Goal: Task Accomplishment & Management: Complete application form

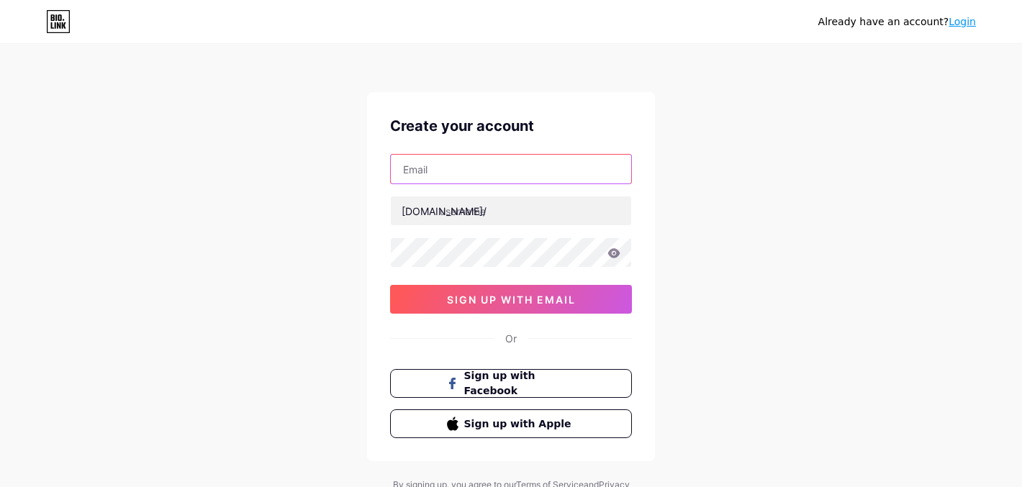
click at [590, 169] on input "text" at bounding box center [511, 169] width 240 height 29
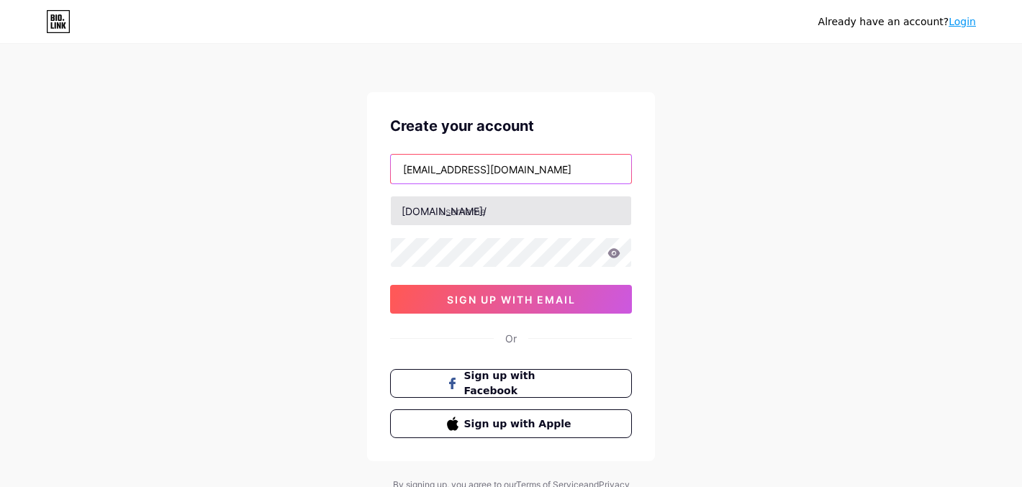
type input "[EMAIL_ADDRESS][DOMAIN_NAME]"
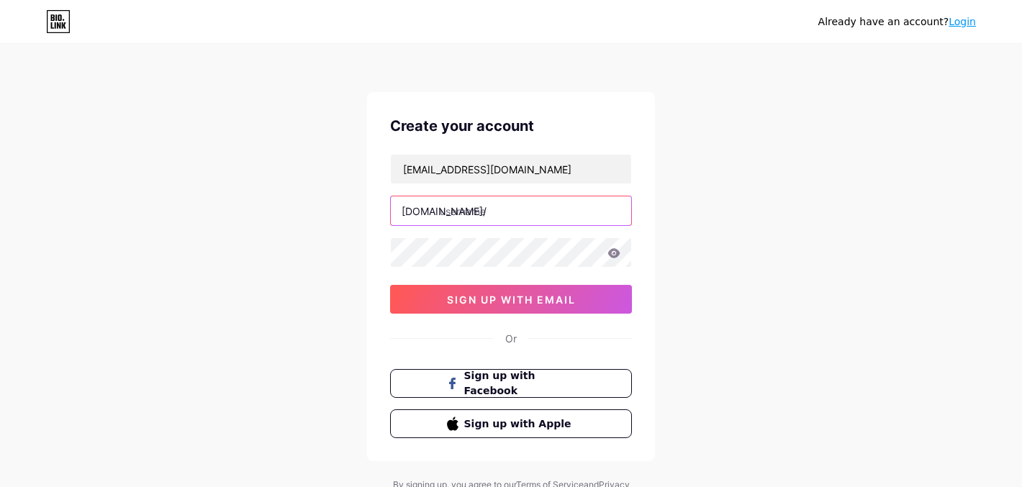
click at [573, 200] on input "text" at bounding box center [511, 210] width 240 height 29
type input "dkuakademi"
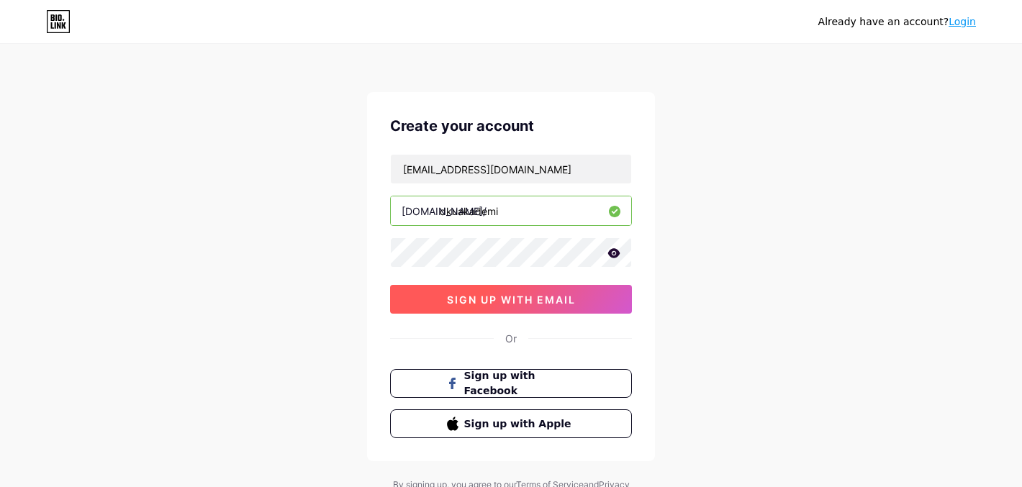
click at [498, 287] on button "sign up with email" at bounding box center [511, 299] width 242 height 29
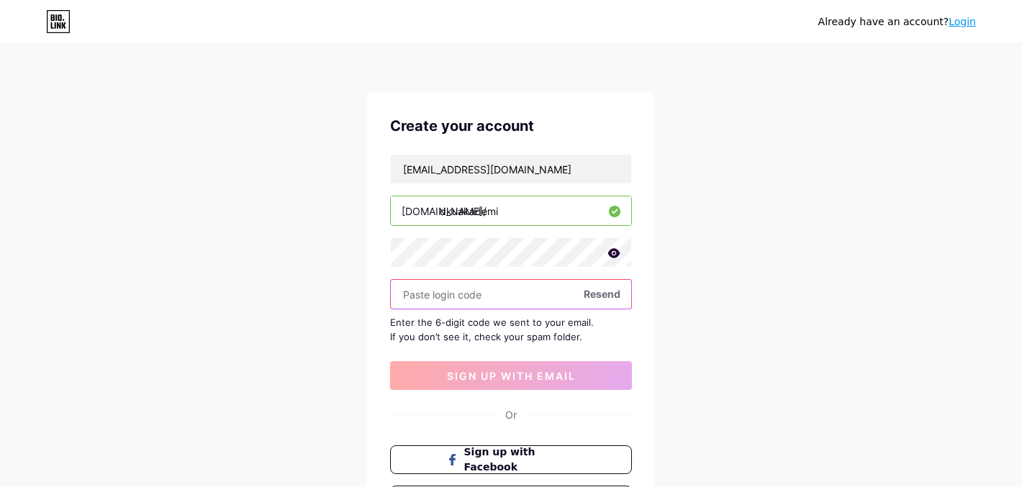
click at [513, 288] on input "text" at bounding box center [511, 294] width 240 height 29
click at [546, 278] on div "[EMAIL_ADDRESS][DOMAIN_NAME] [DOMAIN_NAME]/ dkuakademi Resend Enter the 6-digit…" at bounding box center [511, 272] width 242 height 236
click at [535, 286] on input "text" at bounding box center [511, 294] width 240 height 29
click at [504, 291] on input "text" at bounding box center [511, 294] width 240 height 29
click at [437, 288] on input "text" at bounding box center [511, 294] width 240 height 29
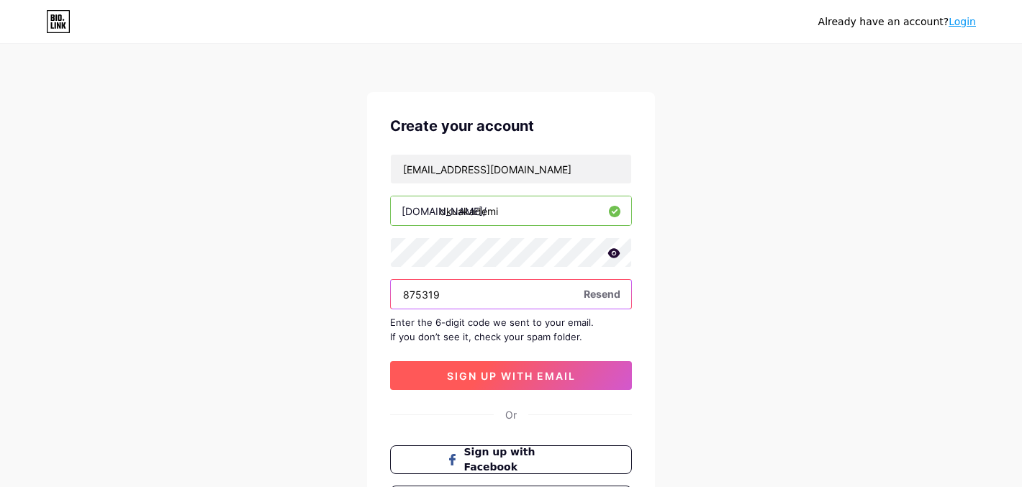
type input "875319"
click at [473, 372] on span "sign up with email" at bounding box center [511, 376] width 129 height 12
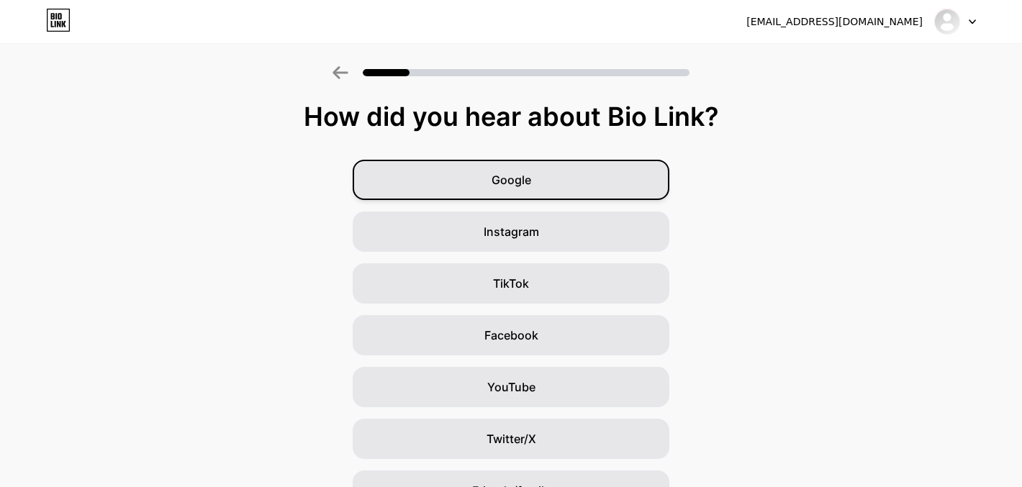
click at [599, 178] on div "Google" at bounding box center [511, 180] width 317 height 40
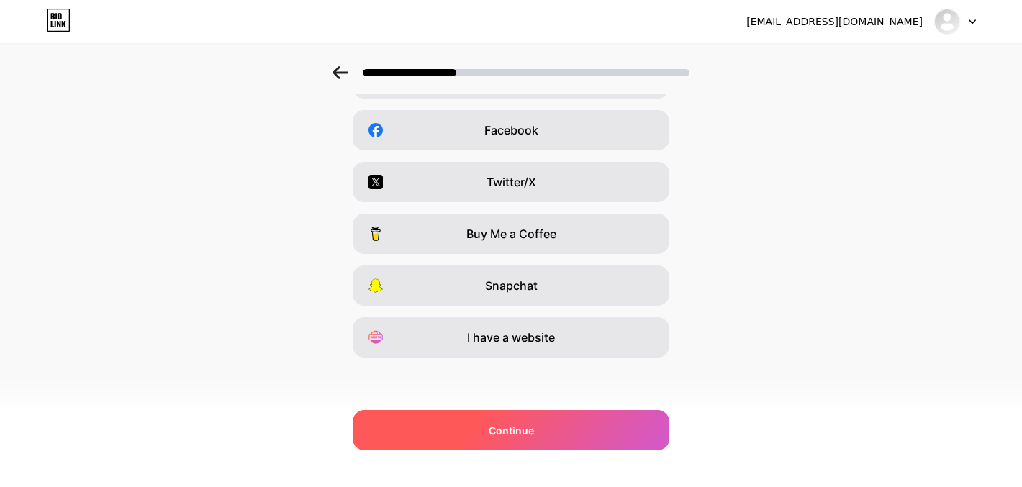
scroll to position [205, 0]
click at [539, 446] on div "Continue" at bounding box center [511, 430] width 317 height 40
click at [632, 426] on div "Continue" at bounding box center [511, 430] width 317 height 40
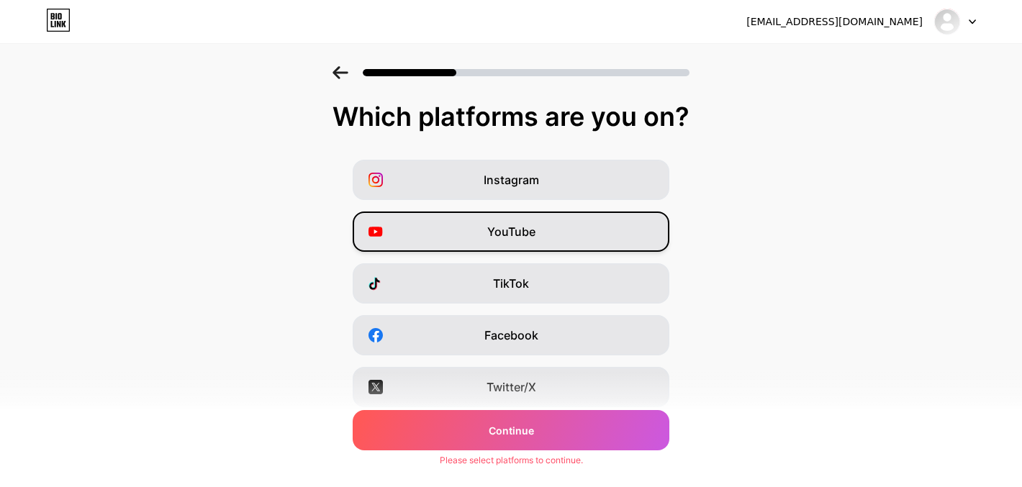
scroll to position [0, 0]
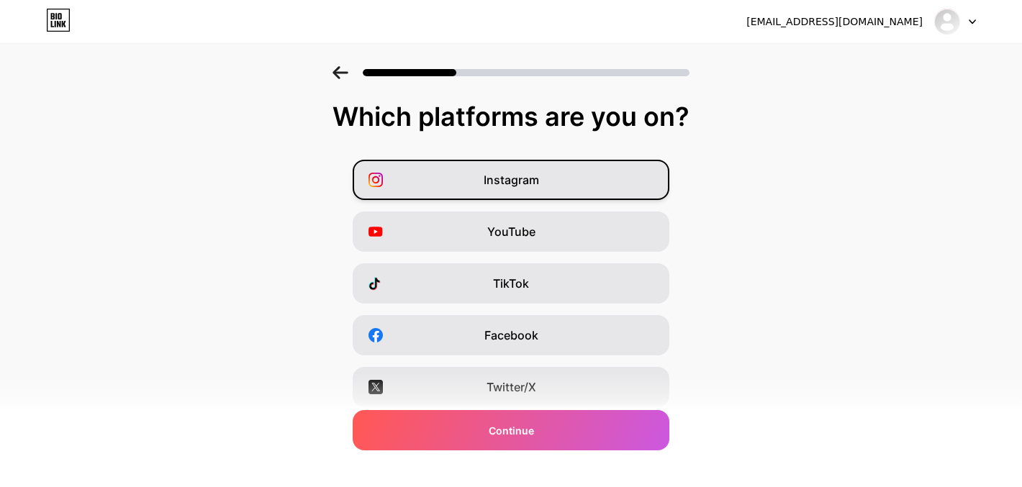
click at [607, 173] on div "Instagram" at bounding box center [511, 180] width 317 height 40
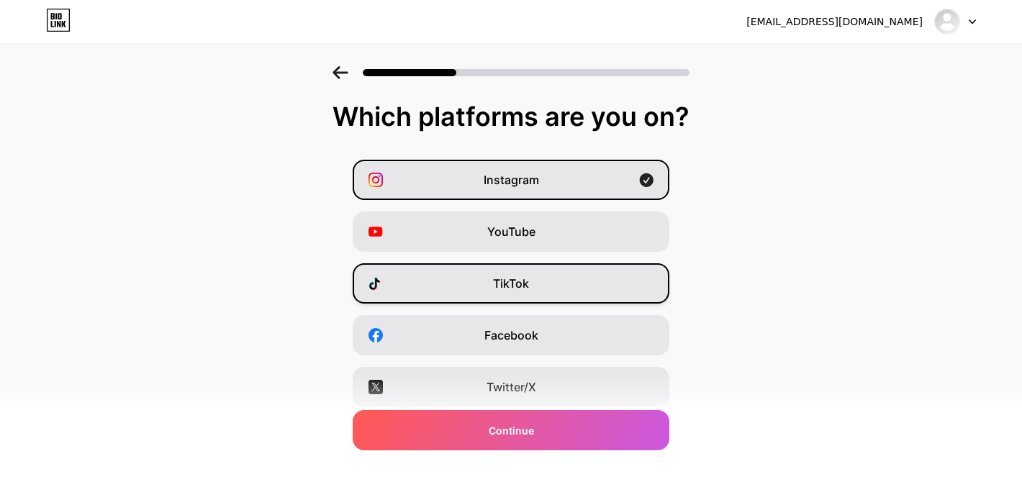
click at [611, 265] on div "TikTok" at bounding box center [511, 283] width 317 height 40
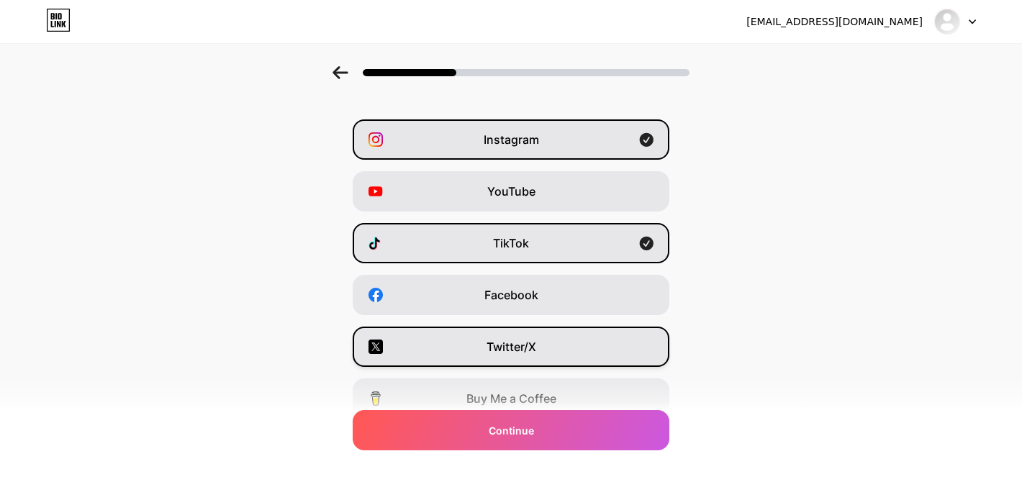
click at [594, 347] on div "Twitter/X" at bounding box center [511, 347] width 317 height 40
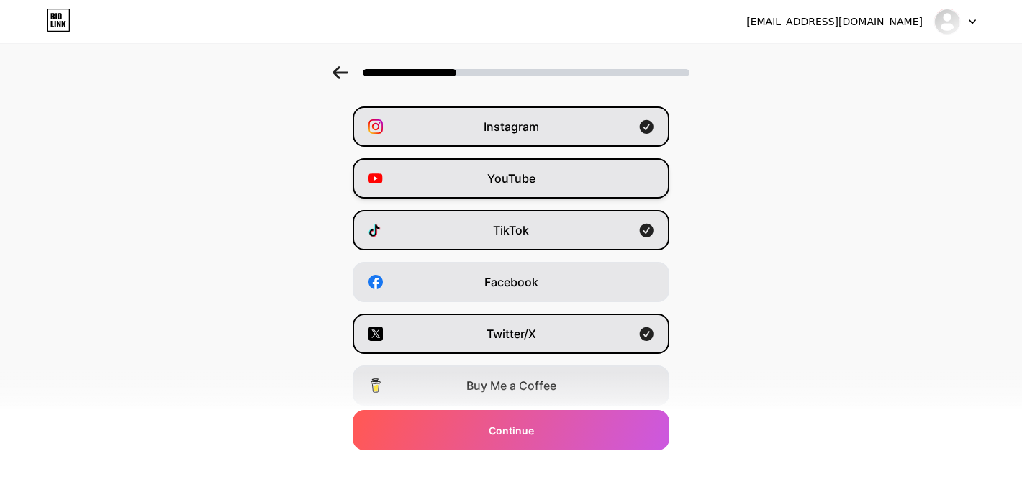
click at [585, 191] on div "YouTube" at bounding box center [511, 178] width 317 height 40
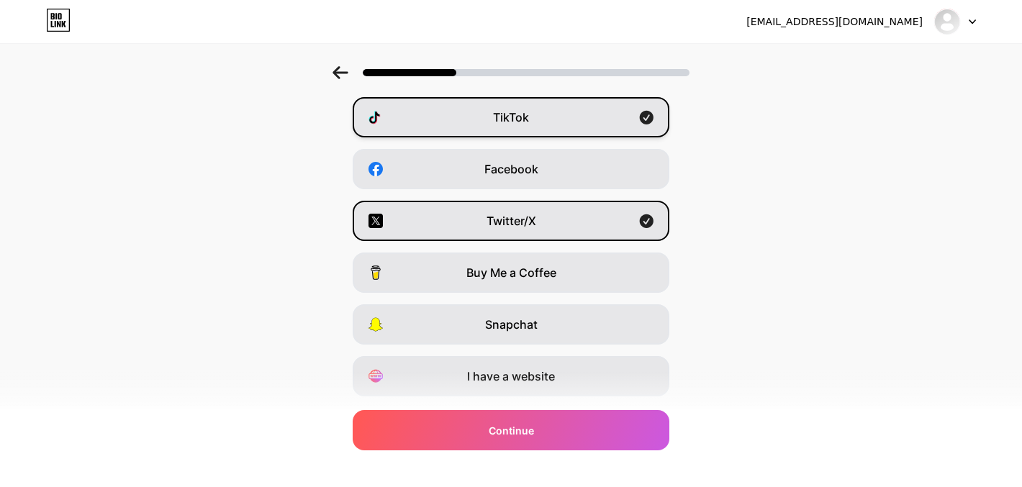
scroll to position [186, 0]
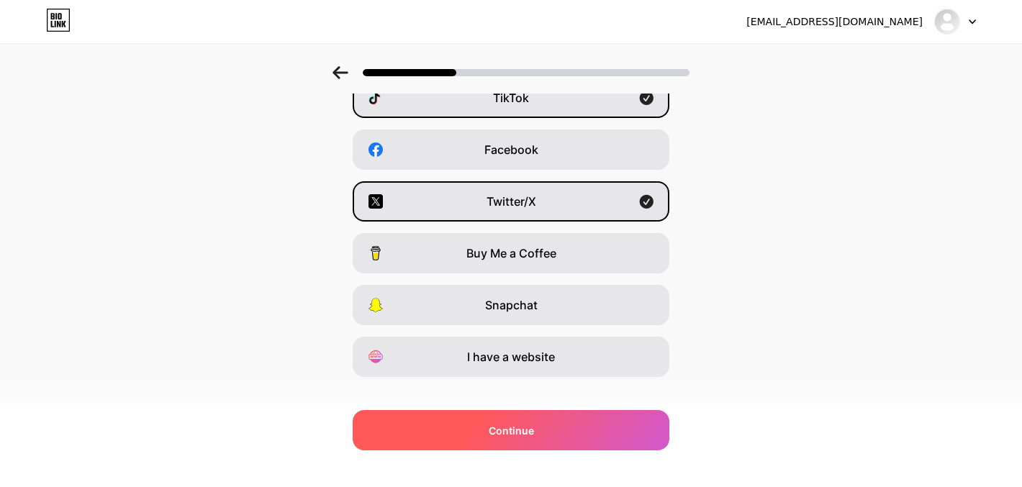
click at [568, 424] on div "Continue" at bounding box center [511, 430] width 317 height 40
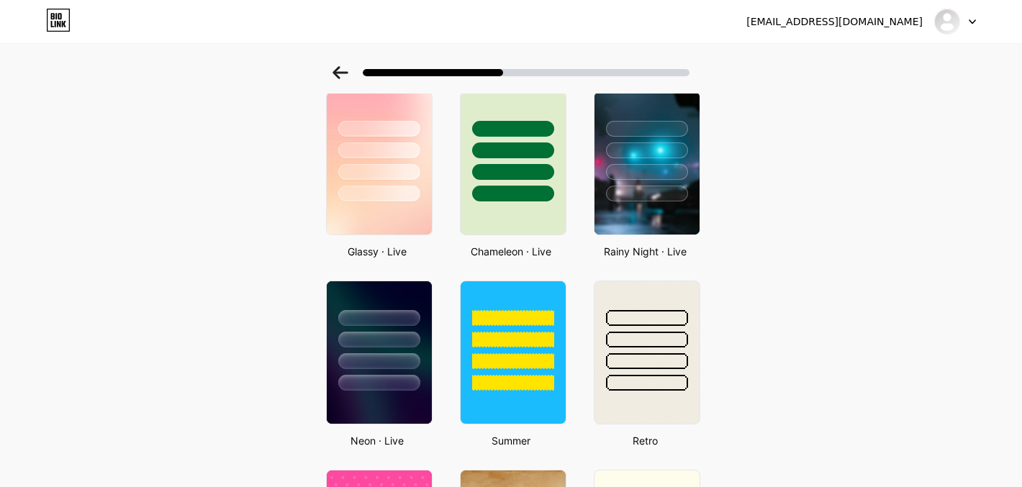
scroll to position [311, 0]
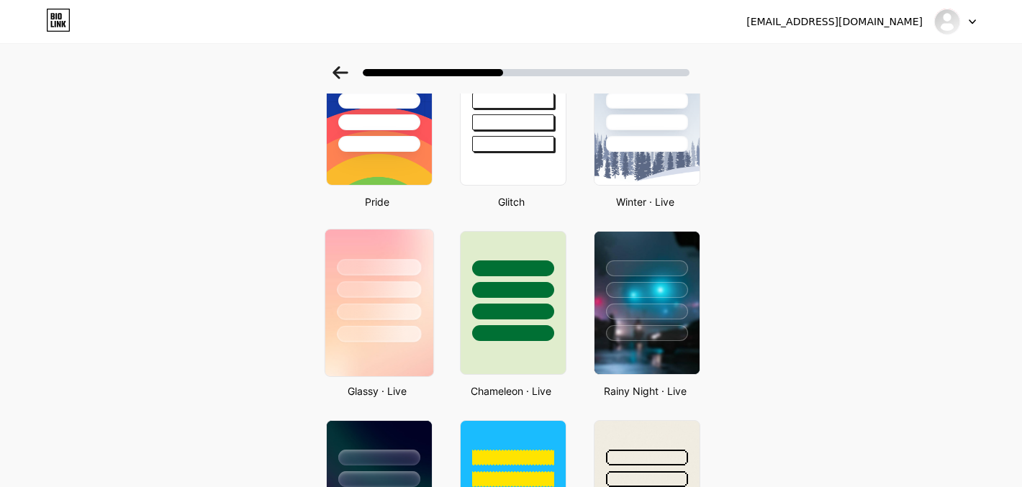
click at [377, 327] on div at bounding box center [379, 334] width 84 height 17
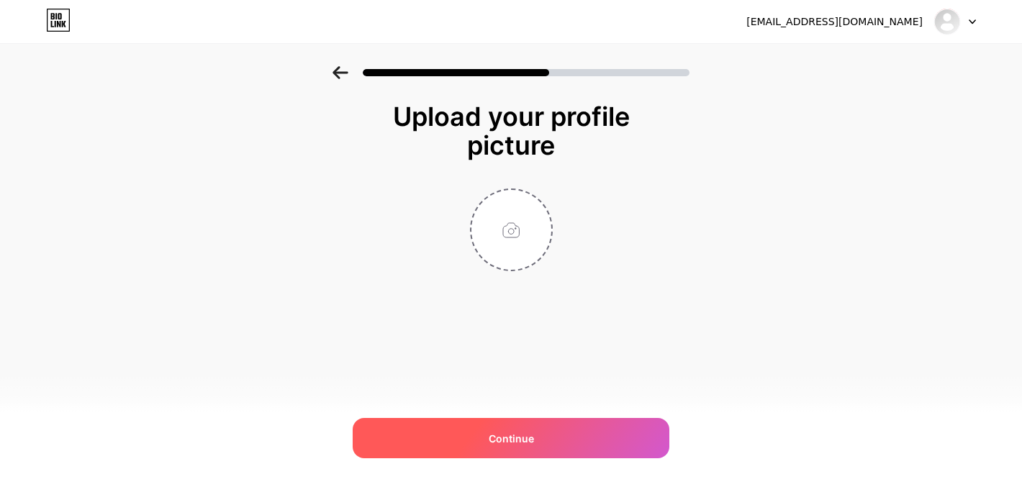
click at [650, 428] on div "Continue" at bounding box center [511, 438] width 317 height 40
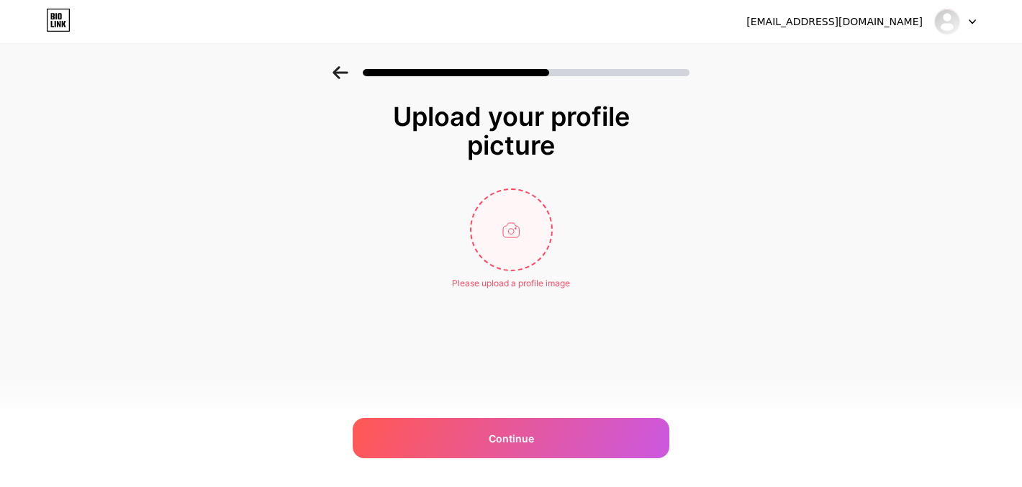
click at [529, 243] on input "file" at bounding box center [511, 230] width 80 height 80
click at [528, 215] on input "file" at bounding box center [511, 230] width 80 height 80
type input "C:\fakepath\Ekran Resmi [DATE] 21.32.42.png"
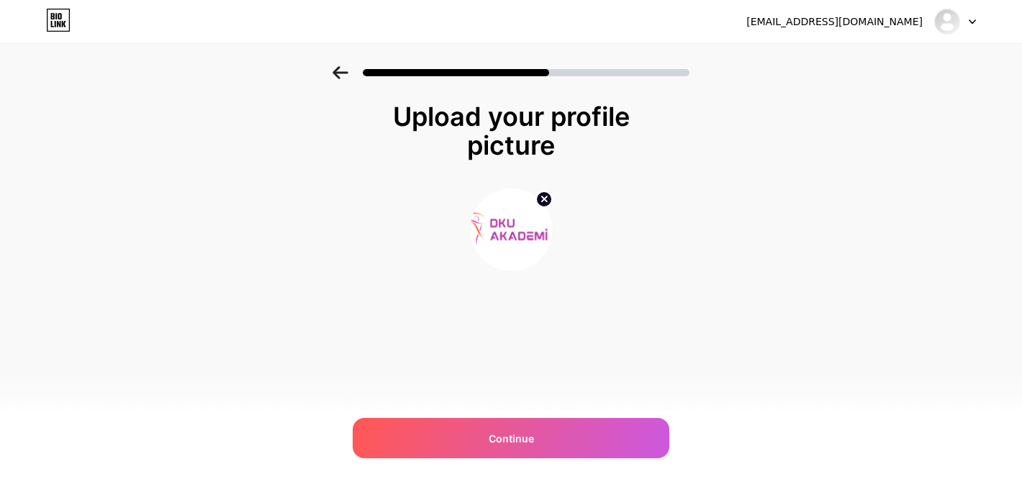
click at [496, 225] on img at bounding box center [511, 229] width 83 height 83
click at [547, 199] on circle at bounding box center [544, 199] width 16 height 16
click at [521, 234] on input "file" at bounding box center [511, 230] width 80 height 80
type input "C:\fakepath\Ekran Resmi [DATE] 21.33.07.png"
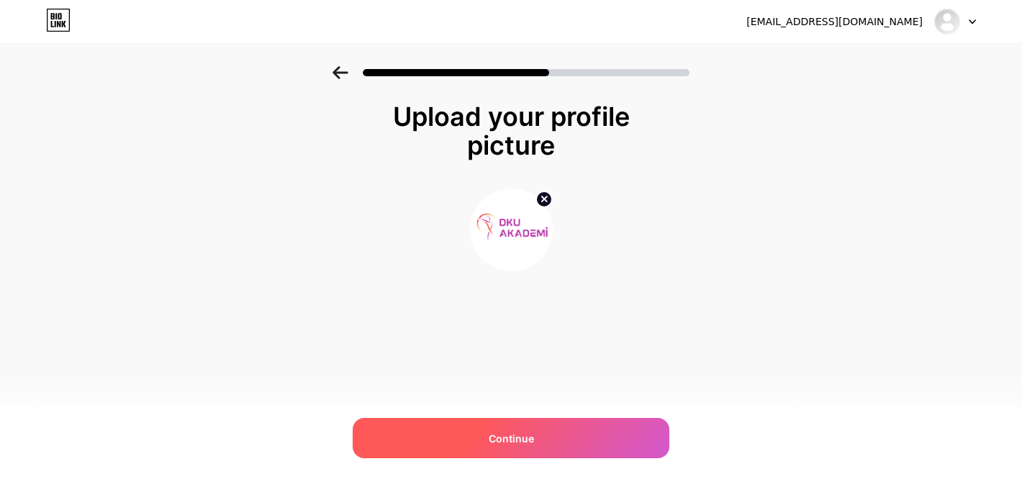
click at [637, 435] on div "Continue" at bounding box center [511, 438] width 317 height 40
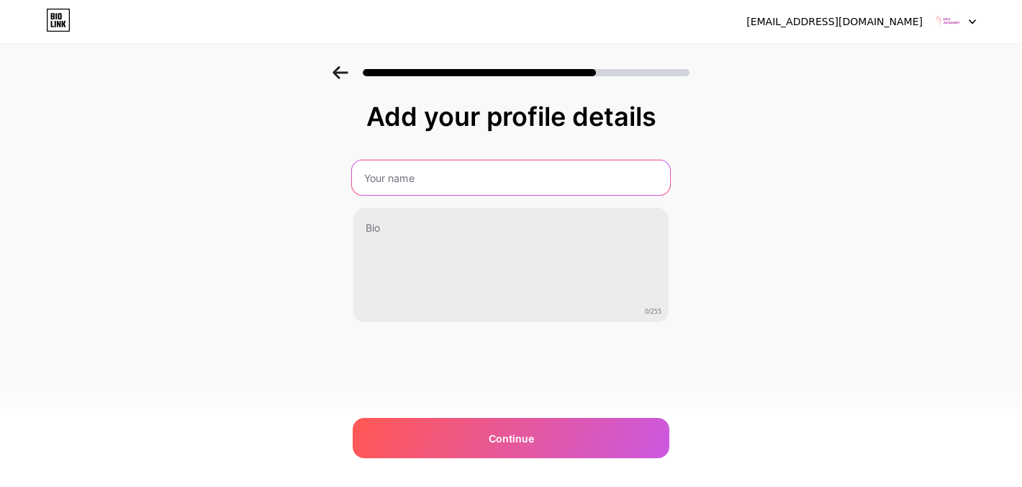
click at [568, 174] on input "text" at bounding box center [511, 177] width 318 height 35
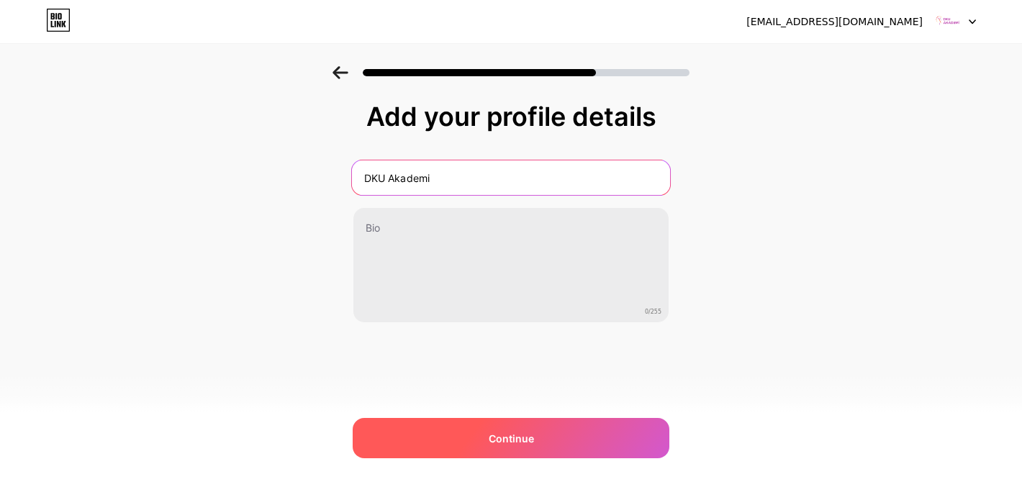
type input "DKU Akademi"
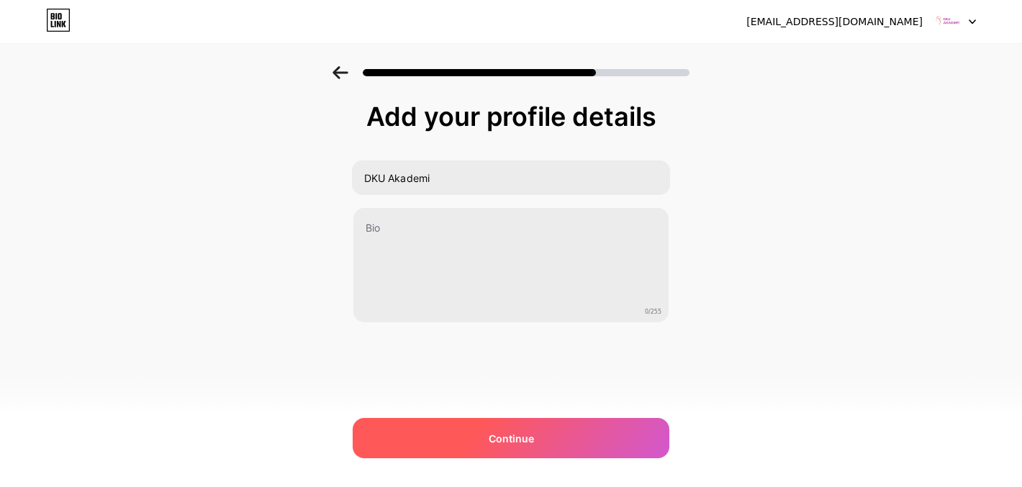
click at [566, 439] on div "Continue" at bounding box center [511, 438] width 317 height 40
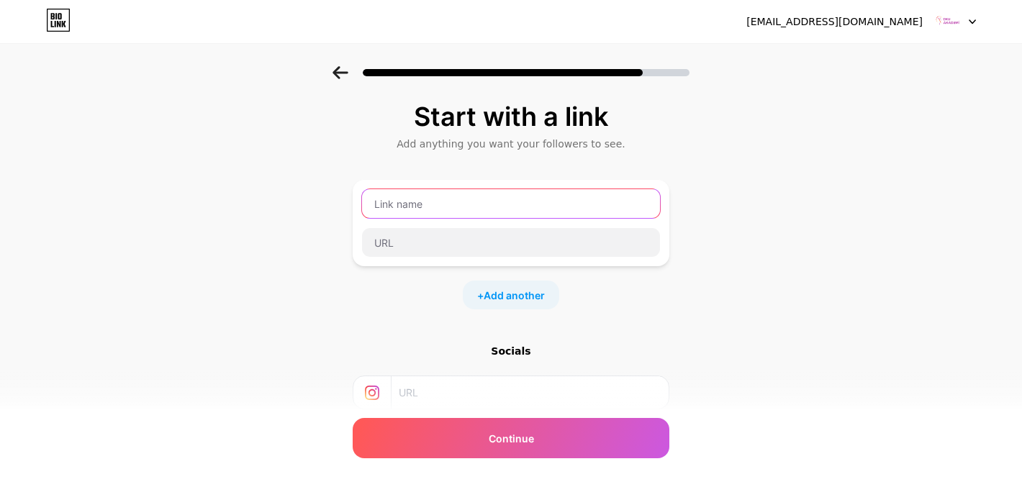
click at [598, 200] on input "text" at bounding box center [511, 203] width 298 height 29
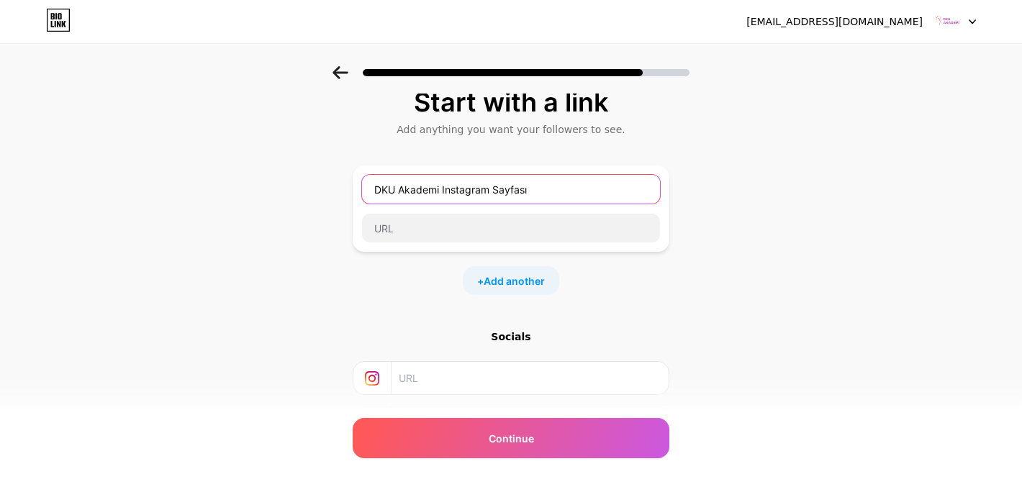
scroll to position [7, 0]
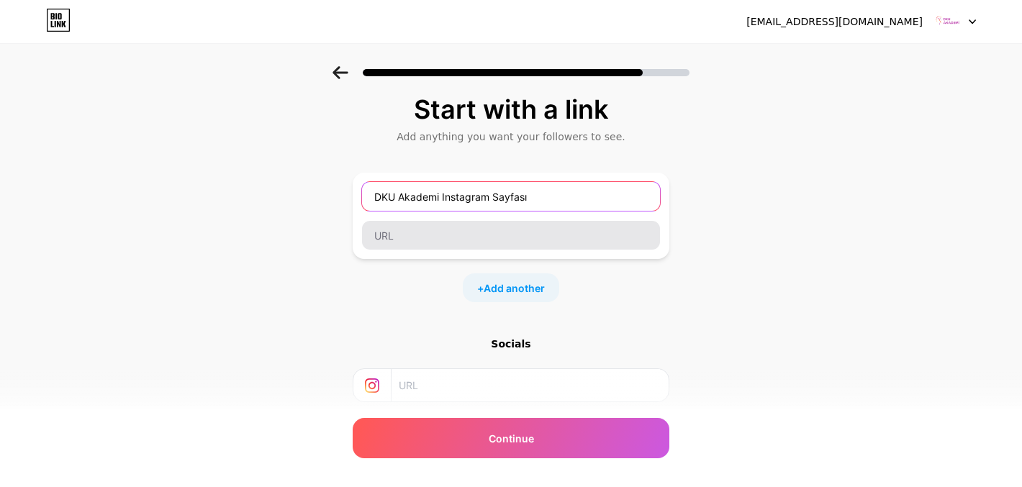
type input "DKU Akademi Instagram Sayfası"
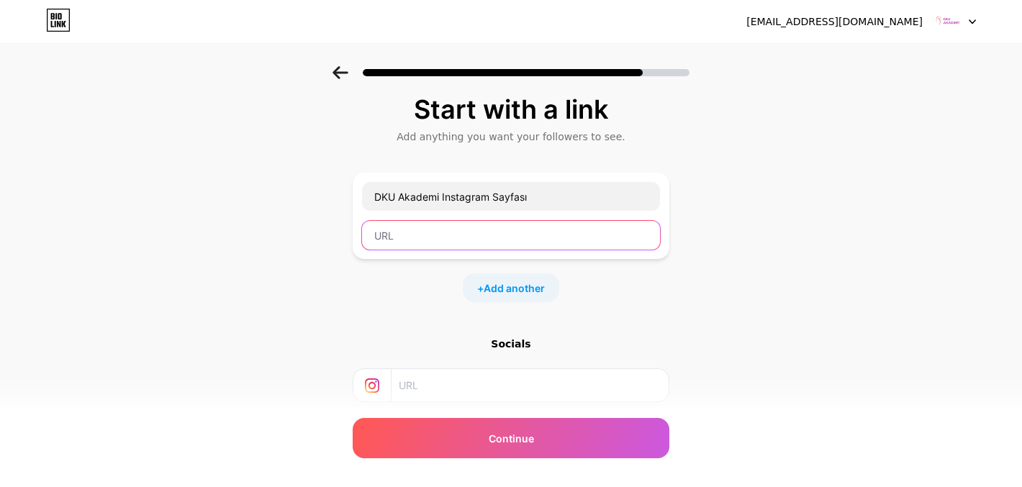
click at [578, 245] on input "text" at bounding box center [511, 235] width 298 height 29
click at [460, 232] on input "text" at bounding box center [511, 235] width 298 height 29
paste input "[URL][DOMAIN_NAME]"
type input "[URL][DOMAIN_NAME]"
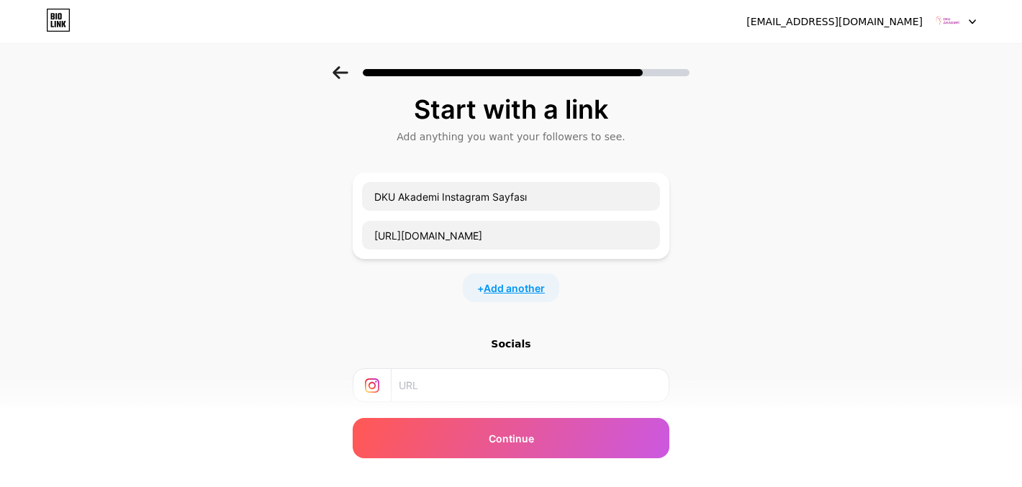
click at [536, 288] on span "Add another" at bounding box center [513, 288] width 61 height 15
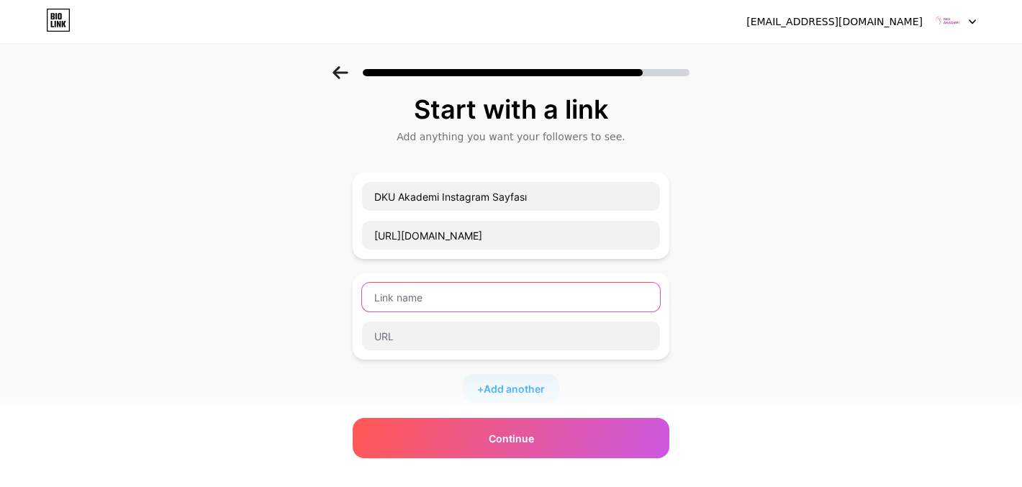
click at [533, 285] on input "text" at bounding box center [511, 297] width 298 height 29
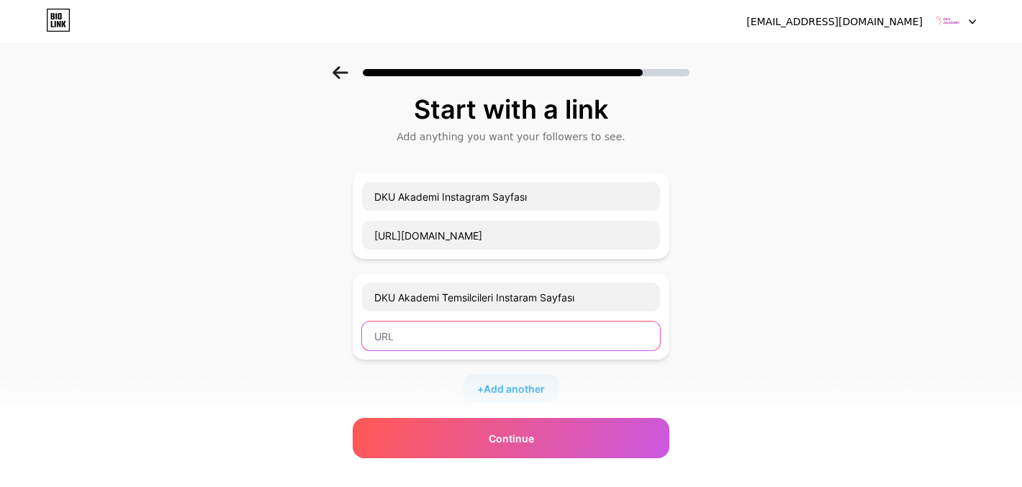
click at [538, 339] on input "text" at bounding box center [511, 336] width 298 height 29
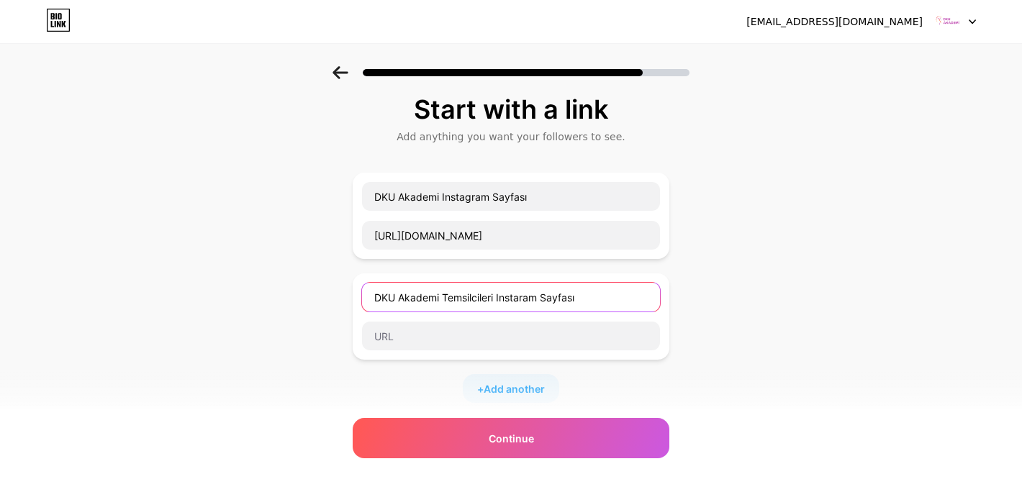
click at [515, 297] on input "DKU Akademi Temsilcileri Instaram Sayfası" at bounding box center [511, 297] width 298 height 29
click at [519, 297] on input "DKU Akademi Temsilcileri Instaram Sayfası" at bounding box center [511, 297] width 298 height 29
type input "DKU Akademi Temsilcileri Instagram Sayfası"
click at [676, 337] on div "Start with a link Add anything you want your followers to see. DKU Akademi Inst…" at bounding box center [511, 362] width 1022 height 606
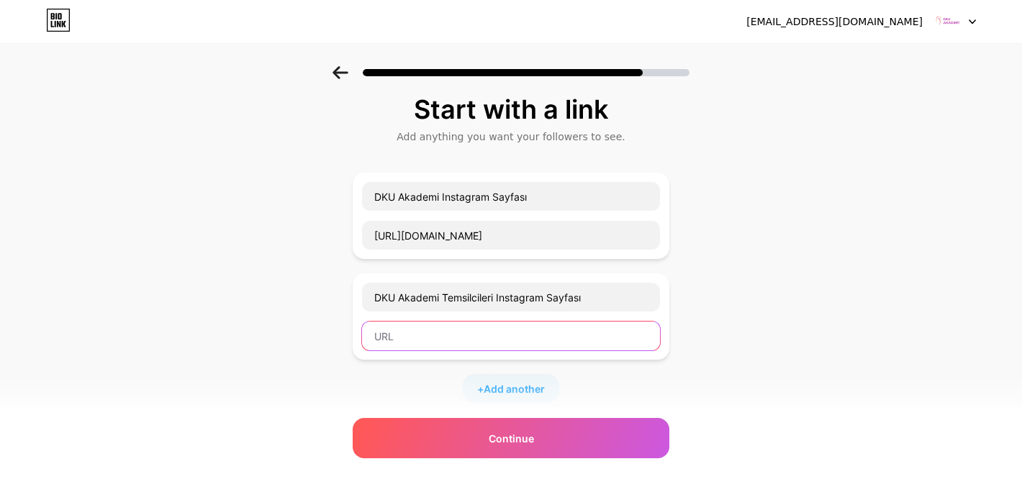
click at [631, 337] on input "text" at bounding box center [511, 336] width 298 height 29
click at [518, 335] on input "text" at bounding box center [511, 336] width 298 height 29
paste input "[URL][DOMAIN_NAME]"
type input "[URL][DOMAIN_NAME]"
click at [532, 388] on span "Add another" at bounding box center [513, 388] width 61 height 15
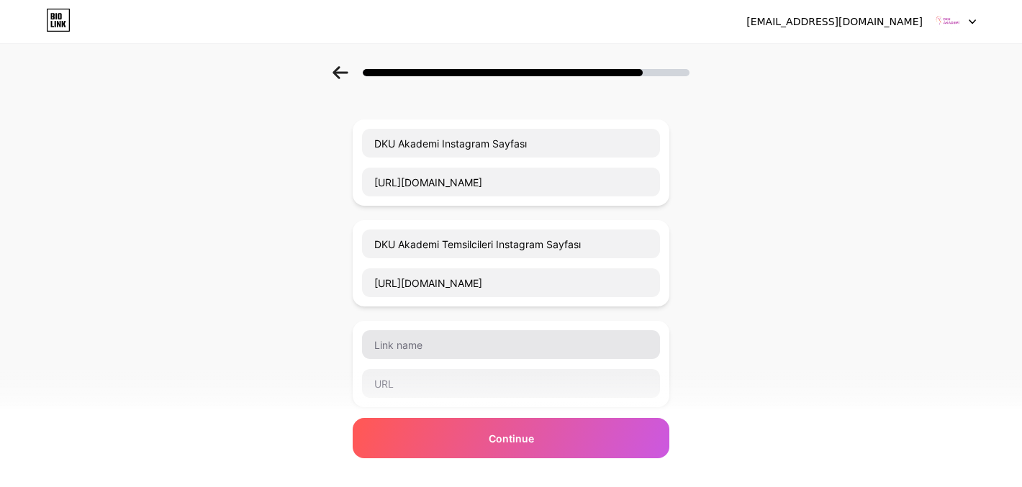
scroll to position [63, 0]
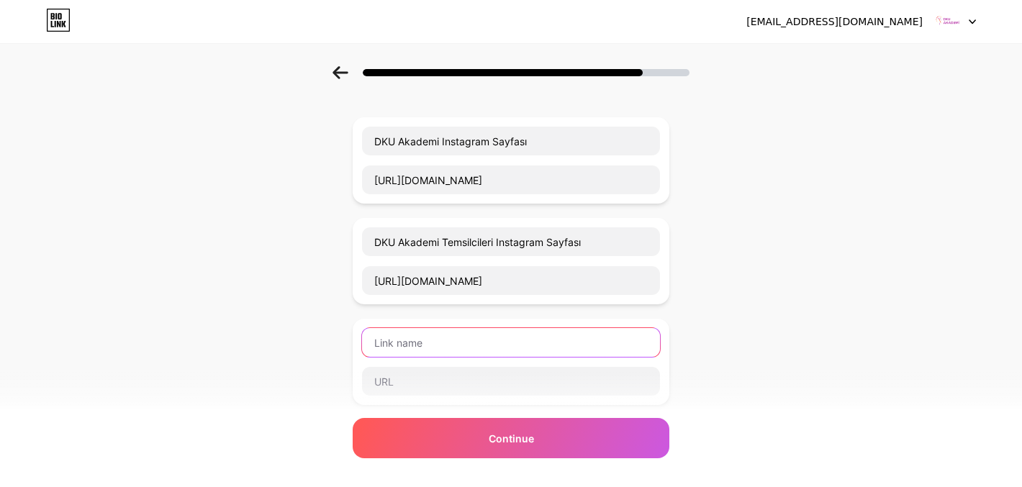
click at [606, 349] on input "text" at bounding box center [511, 342] width 298 height 29
type input "FTR Seminerleri Instagram Sayfası"
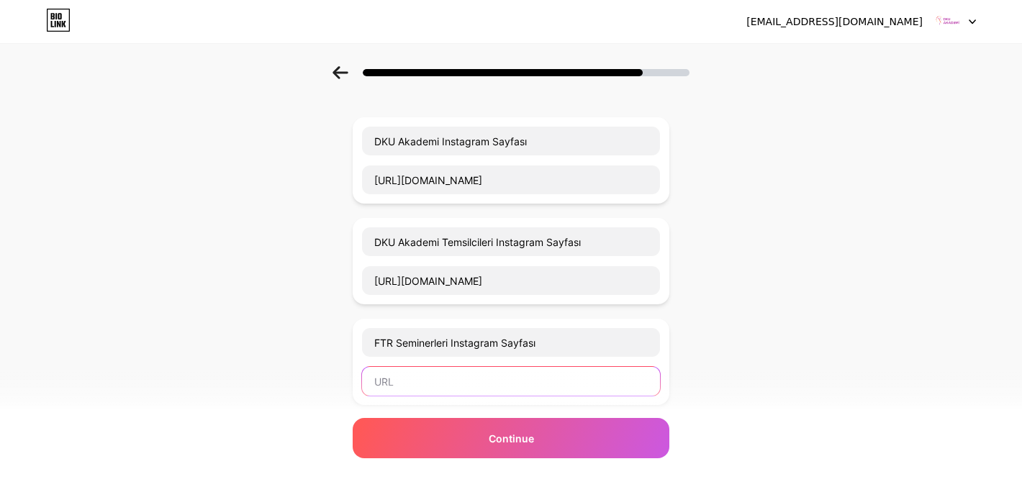
click at [544, 383] on input "text" at bounding box center [511, 381] width 298 height 29
paste input "[URL][DOMAIN_NAME]"
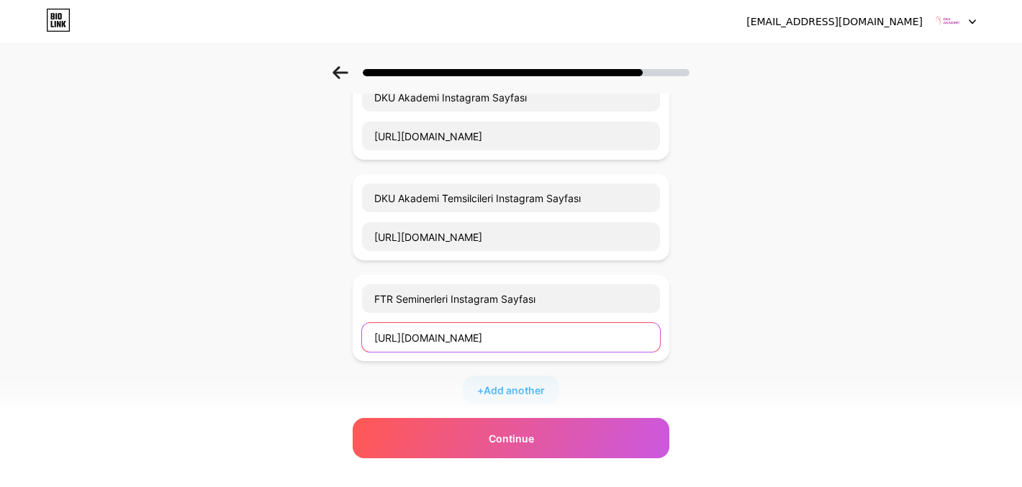
scroll to position [124, 0]
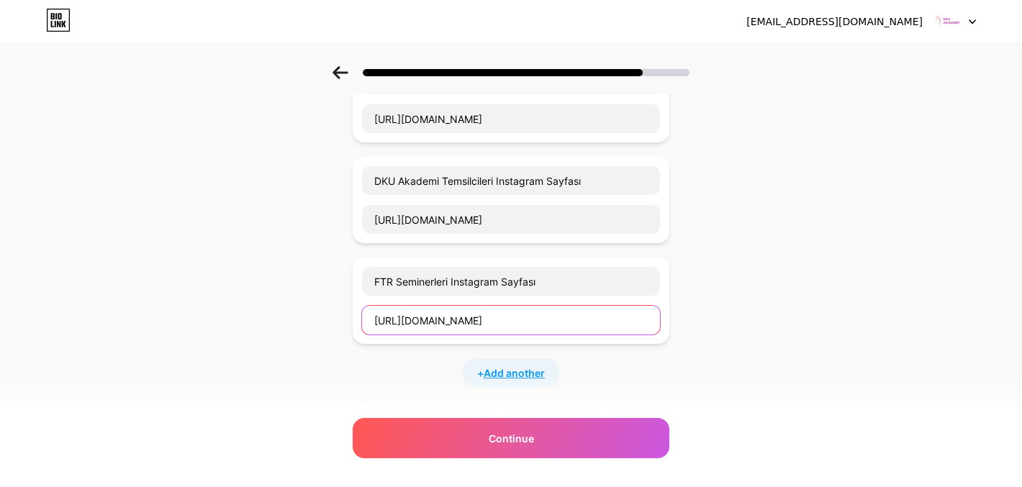
type input "[URL][DOMAIN_NAME]"
click at [524, 375] on span "Add another" at bounding box center [513, 372] width 61 height 15
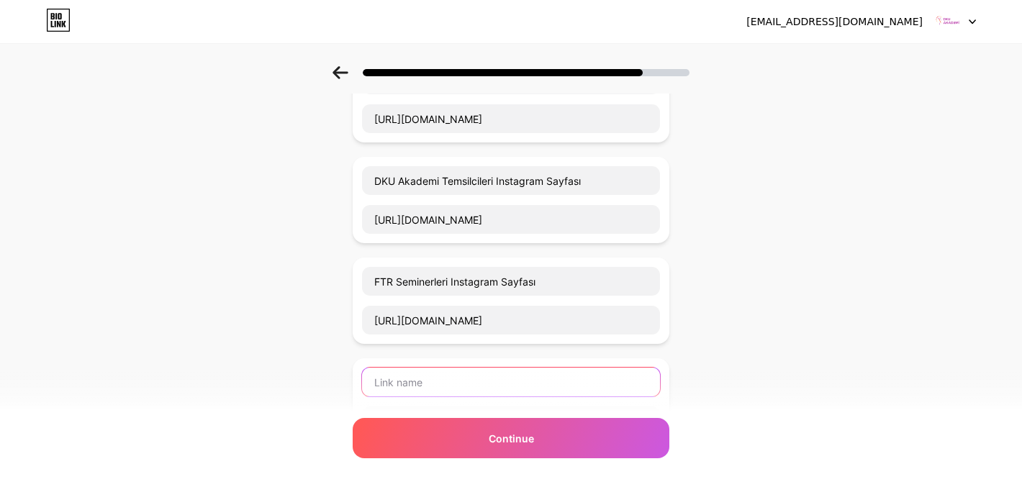
click at [606, 382] on input "text" at bounding box center [511, 382] width 298 height 29
click at [452, 370] on input "text" at bounding box center [511, 382] width 298 height 29
paste input "[URL][DOMAIN_NAME]"
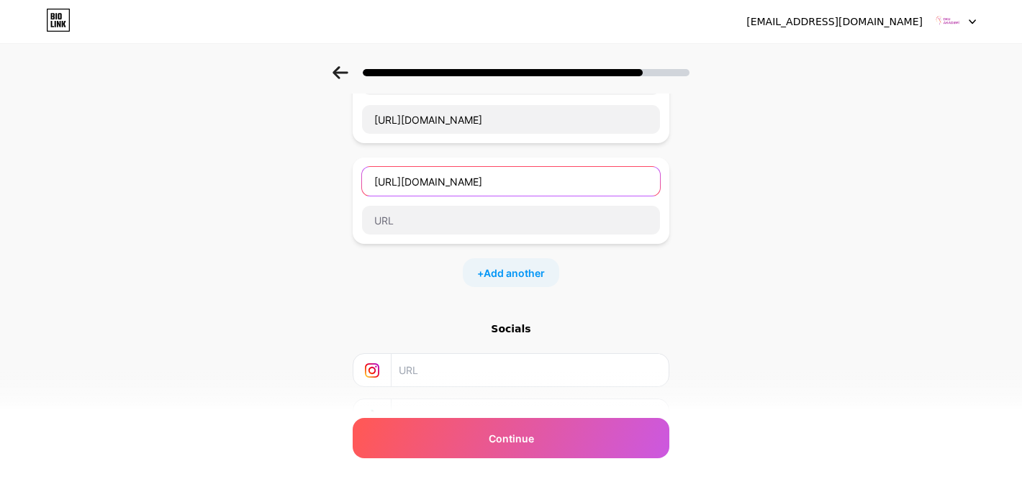
scroll to position [323, 0]
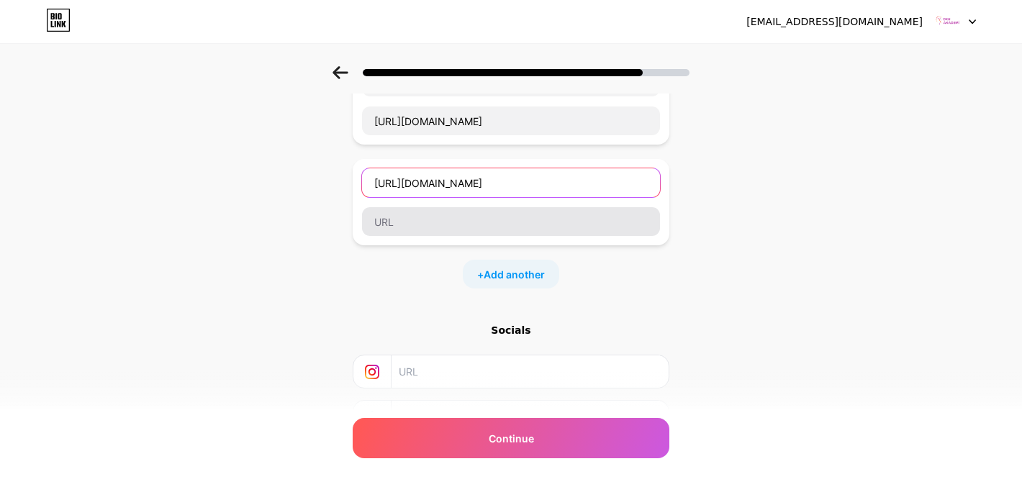
type input "[URL][DOMAIN_NAME]"
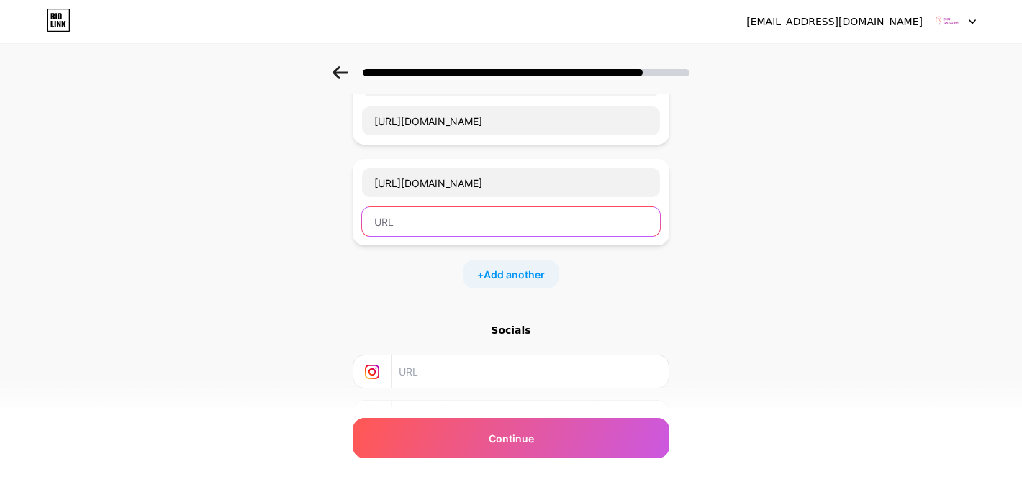
click at [614, 224] on input "text" at bounding box center [511, 221] width 298 height 29
paste input "[URL][DOMAIN_NAME]"
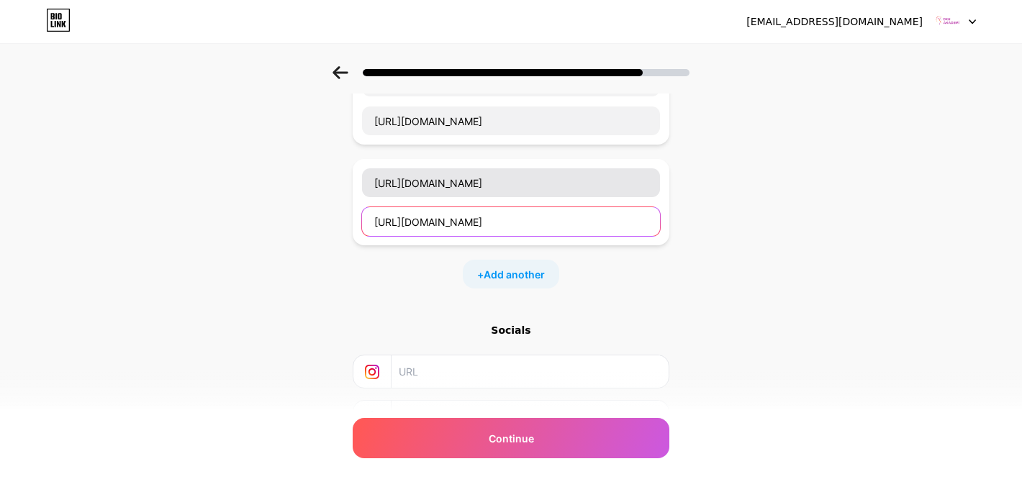
type input "[URL][DOMAIN_NAME]"
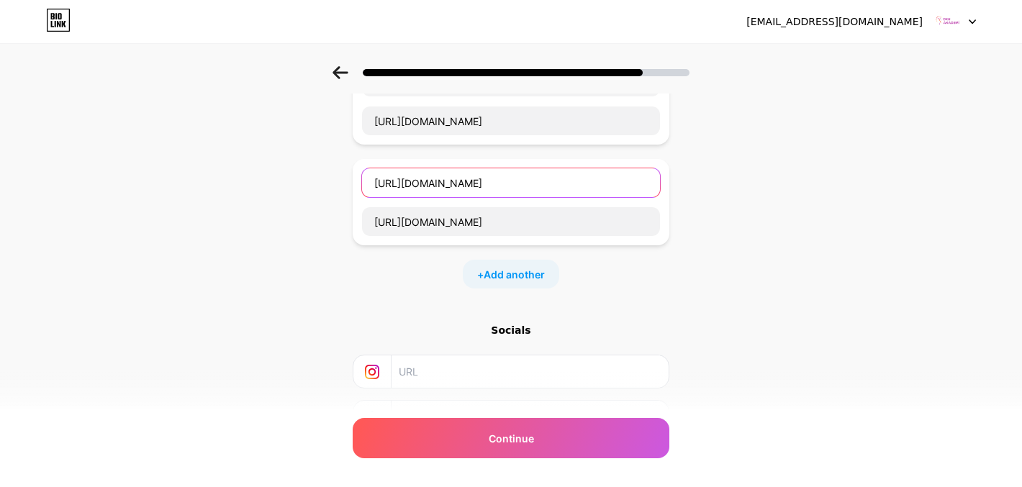
click at [604, 188] on input "[URL][DOMAIN_NAME]" at bounding box center [511, 182] width 298 height 29
type input "DKU Fizyoterapi Instagram Sayfası"
click at [747, 219] on div "Start with a link Add anything you want your followers to see. DKU Akademi Inst…" at bounding box center [511, 147] width 1022 height 808
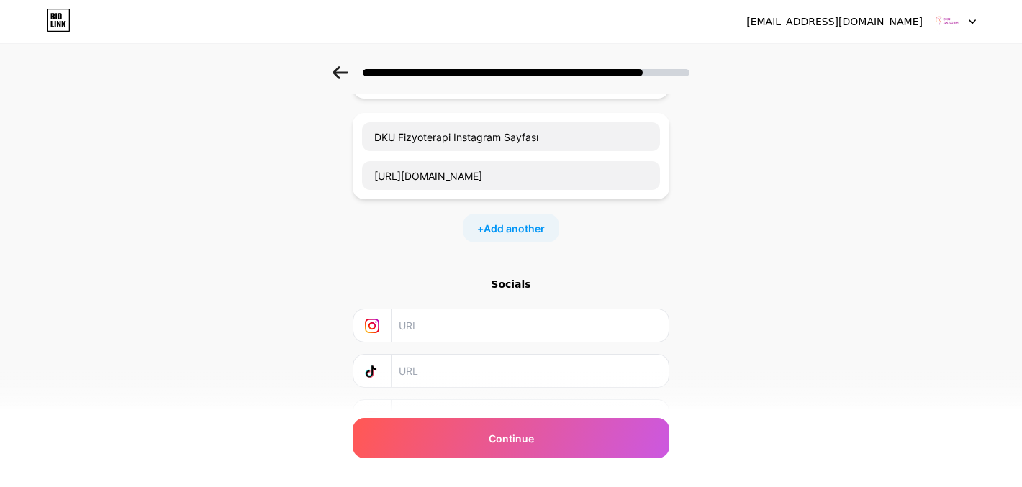
scroll to position [371, 0]
click at [489, 231] on span "Add another" at bounding box center [513, 226] width 61 height 15
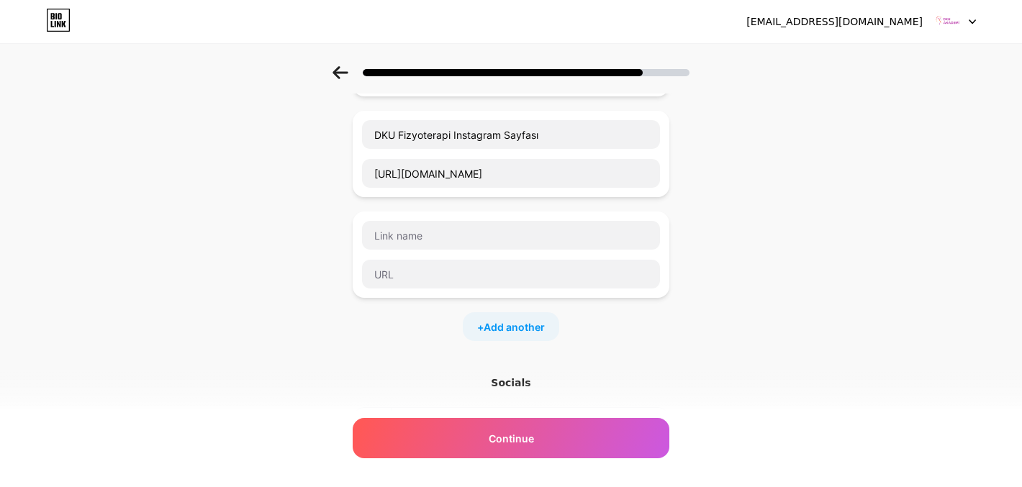
click at [517, 251] on div at bounding box center [510, 254] width 299 height 69
click at [517, 243] on input "text" at bounding box center [511, 235] width 298 height 29
type input "P"
click at [853, 183] on div "Start with a link Add anything you want your followers to see. DKU Akademi Inst…" at bounding box center [511, 149] width 1022 height 909
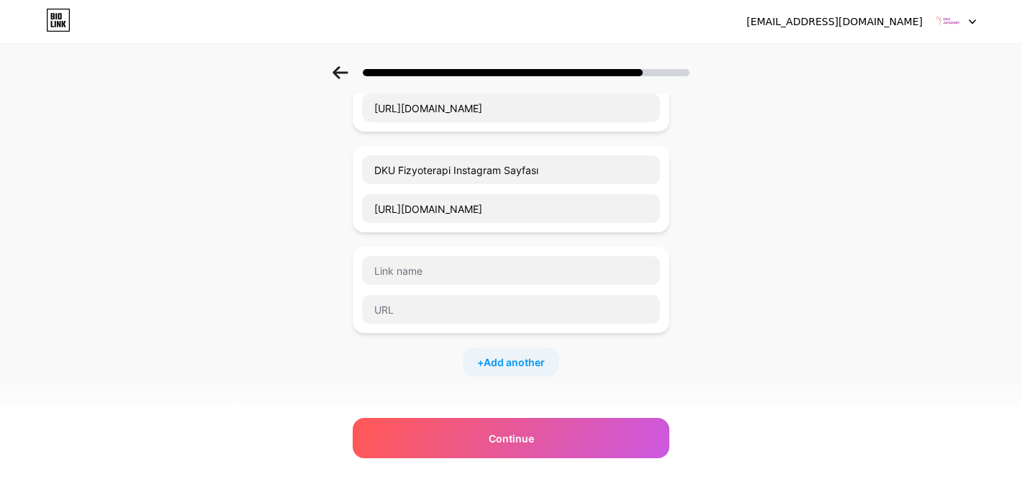
scroll to position [327, 0]
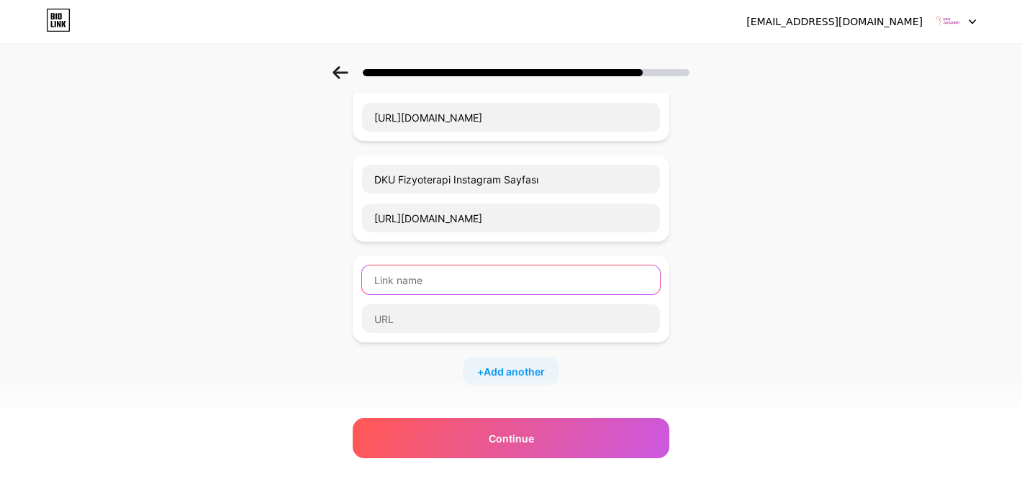
click at [645, 281] on input "text" at bounding box center [511, 279] width 298 height 29
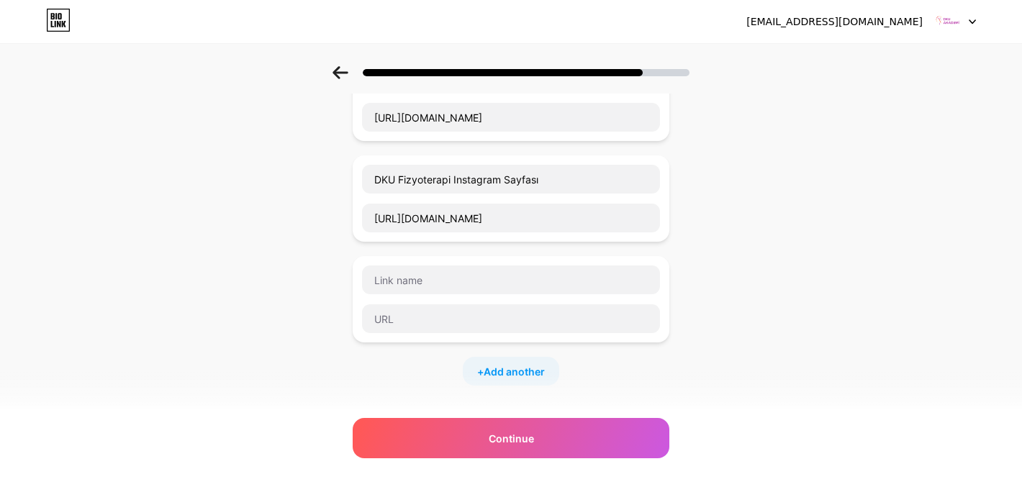
click at [695, 281] on div "Start with a link Add anything you want your followers to see. DKU Akademi Inst…" at bounding box center [511, 194] width 1022 height 909
click at [652, 417] on div "Start with a link Add anything you want your followers to see. DKU Akademi Inst…" at bounding box center [511, 176] width 317 height 801
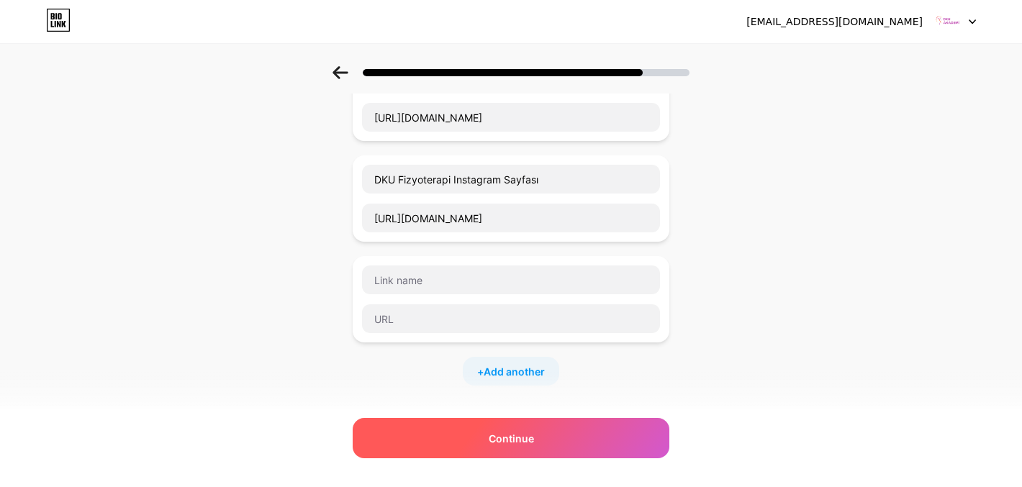
click at [652, 429] on div "Continue" at bounding box center [511, 438] width 317 height 40
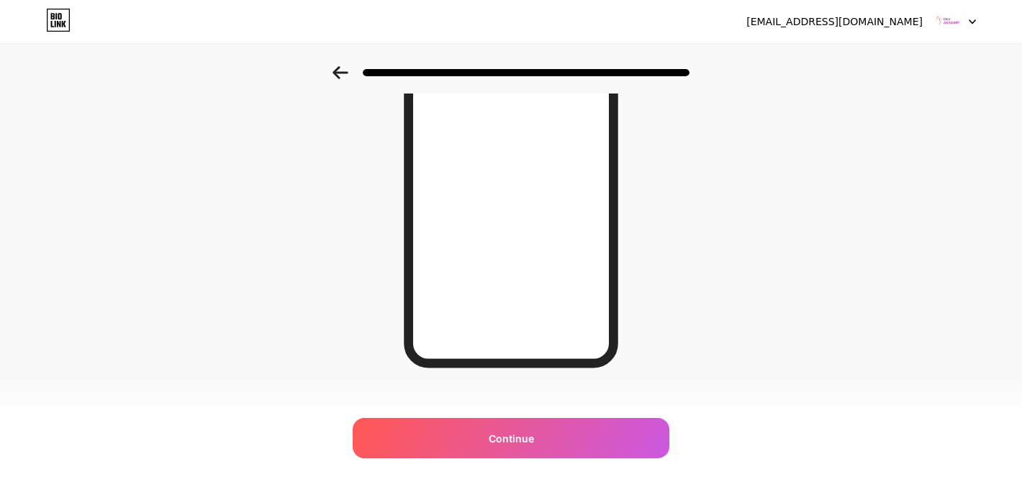
scroll to position [217, 0]
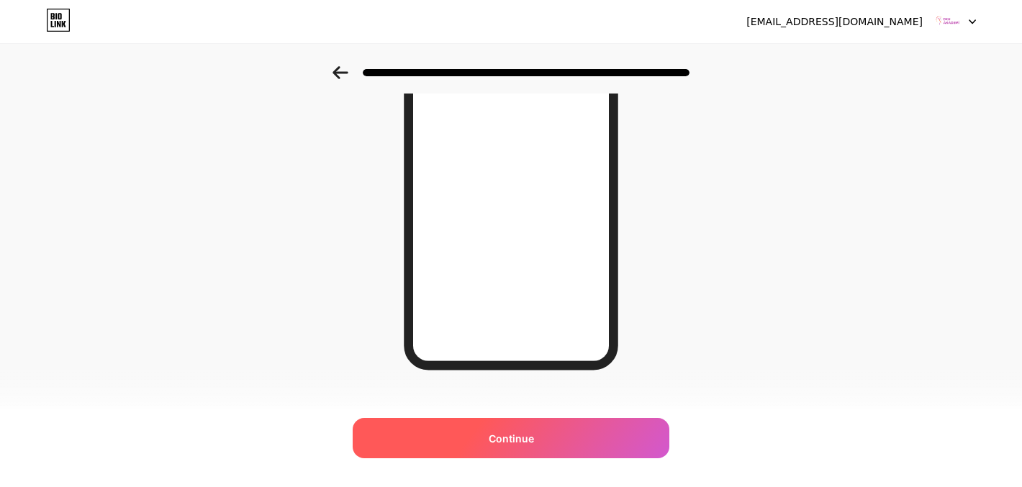
click at [609, 430] on div "Continue" at bounding box center [511, 438] width 317 height 40
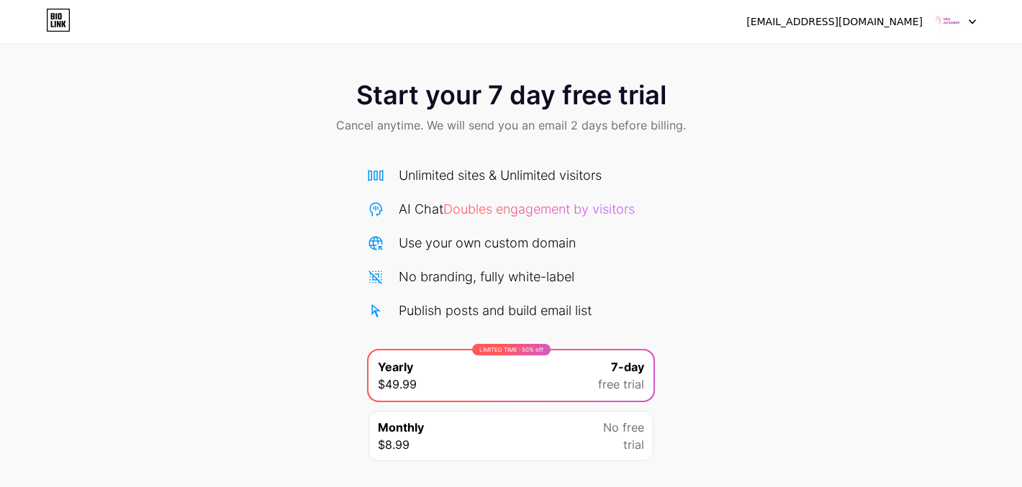
click at [865, 23] on div "[EMAIL_ADDRESS][DOMAIN_NAME]" at bounding box center [834, 21] width 176 height 15
click at [970, 14] on div at bounding box center [955, 22] width 42 height 26
click at [901, 58] on li "Logout" at bounding box center [885, 59] width 178 height 39
